Goal: Information Seeking & Learning: Learn about a topic

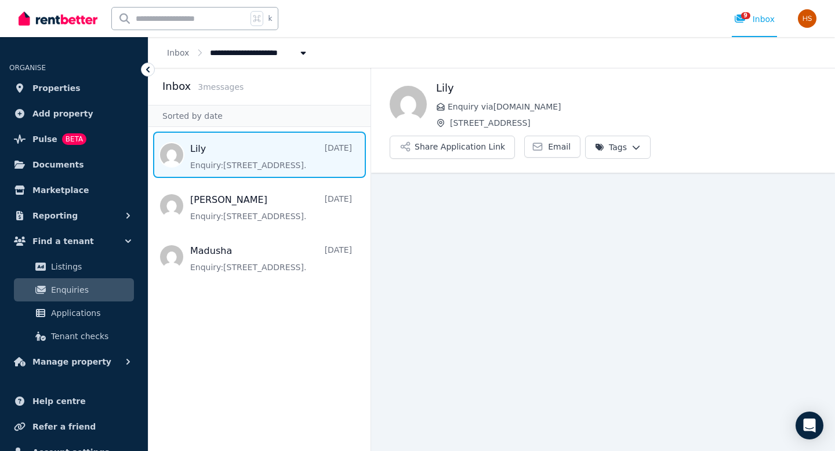
click at [53, 18] on img at bounding box center [58, 18] width 79 height 17
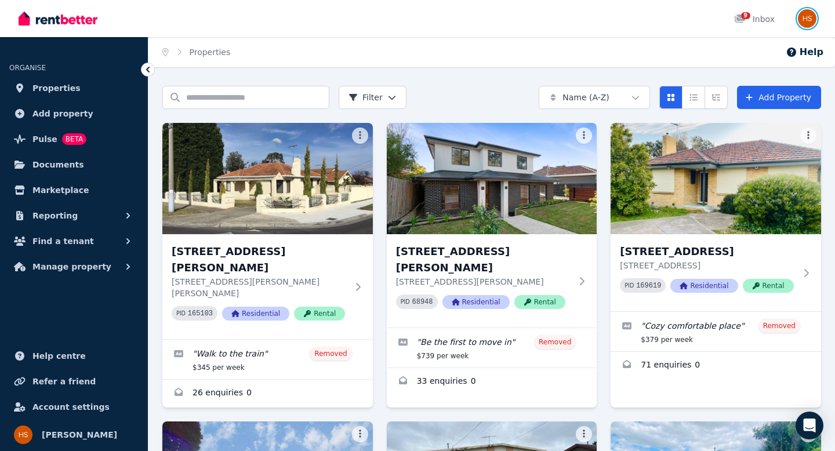
click at [803, 19] on img "button" at bounding box center [807, 18] width 19 height 19
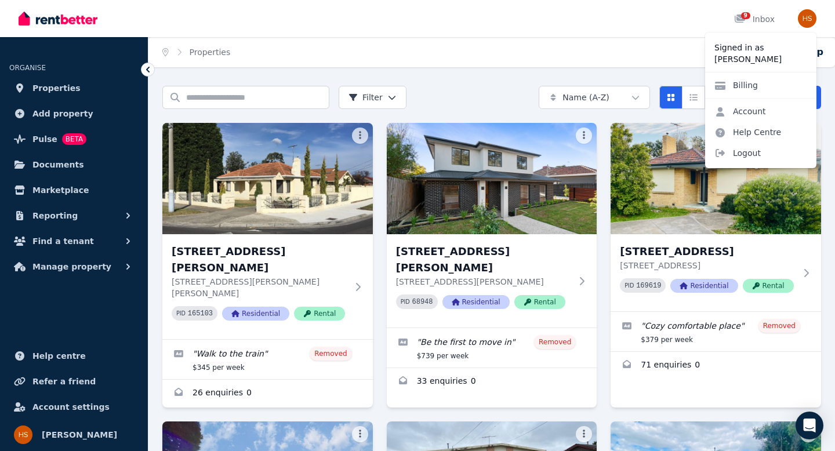
click at [509, 70] on div "Home Properties Help Search properties Filter Name (A-Z) Add Property [STREET_A…" at bounding box center [417, 225] width 835 height 451
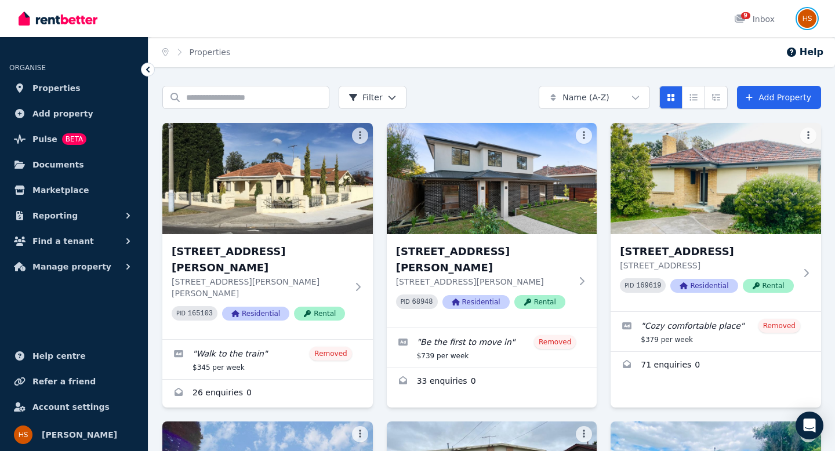
click at [809, 21] on img "button" at bounding box center [807, 18] width 19 height 19
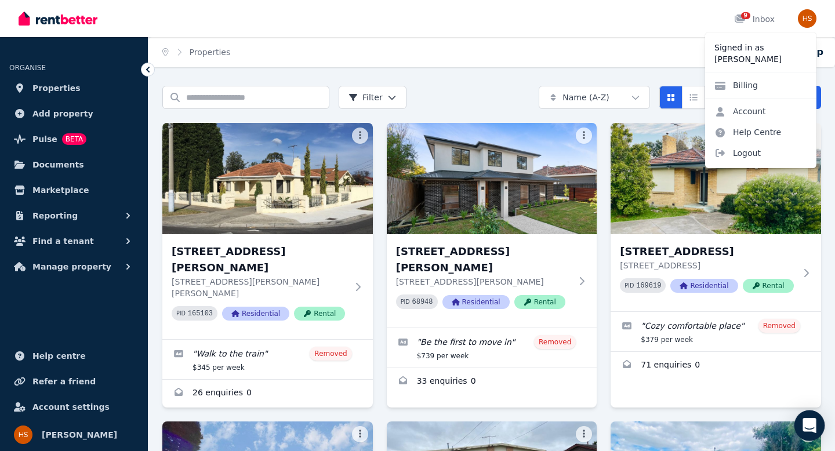
click at [813, 423] on icon "Open Intercom Messenger" at bounding box center [808, 425] width 13 height 15
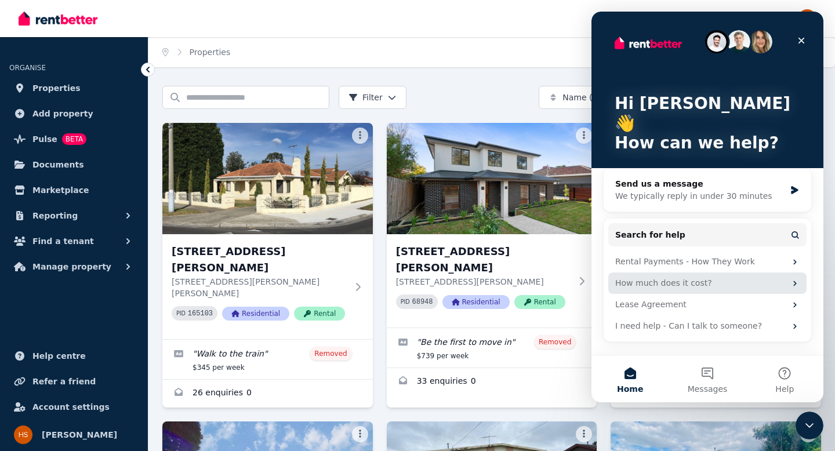
click at [696, 277] on div "How much does it cost?" at bounding box center [700, 283] width 170 height 12
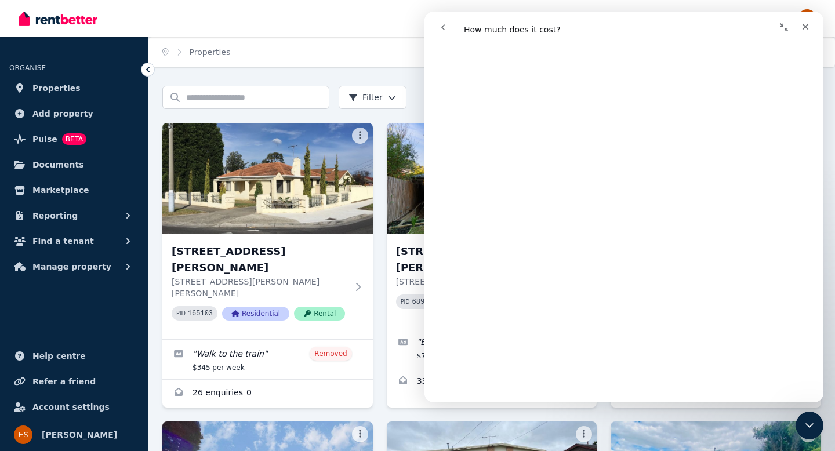
scroll to position [350, 0]
